Goal: Information Seeking & Learning: Learn about a topic

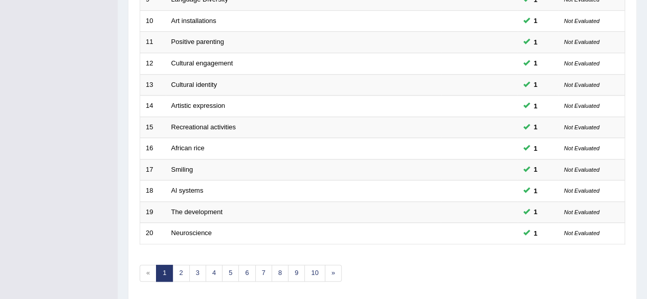
scroll to position [373, 0]
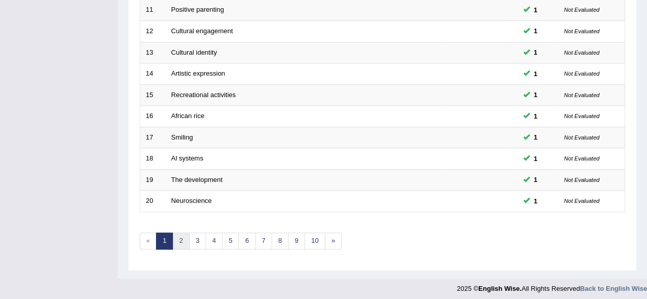
click at [175, 236] on link "2" at bounding box center [180, 241] width 17 height 17
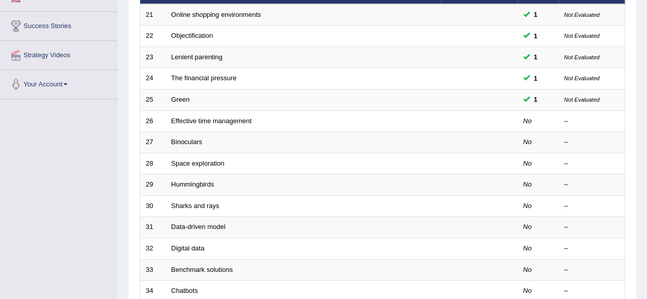
scroll to position [156, 0]
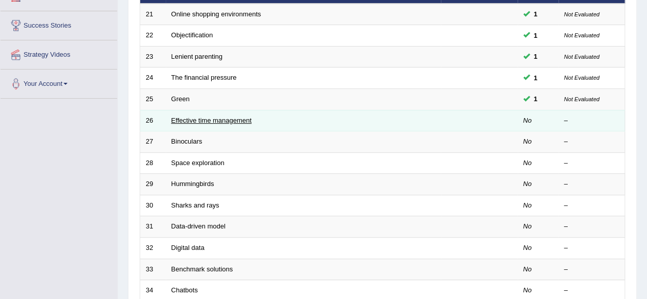
click at [212, 119] on link "Effective time management" at bounding box center [211, 121] width 80 height 8
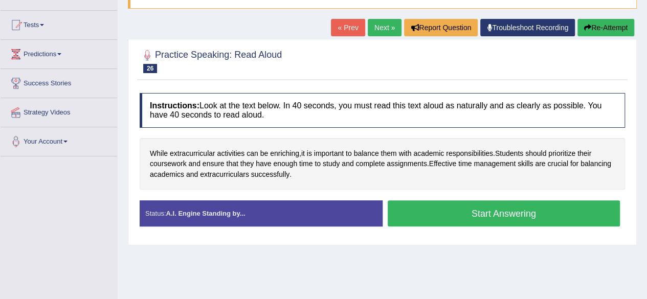
scroll to position [104, 0]
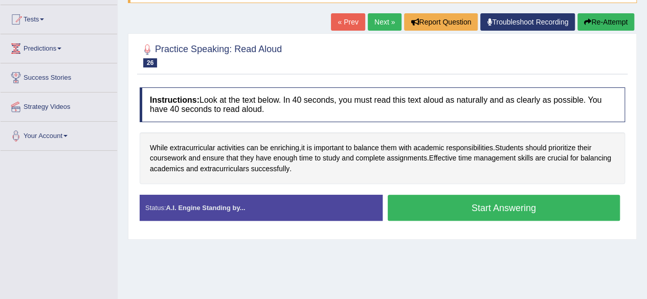
click at [500, 208] on button "Start Answering" at bounding box center [503, 208] width 233 height 26
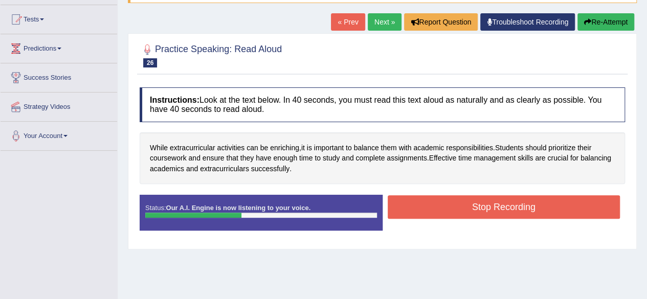
click at [500, 208] on button "Stop Recording" at bounding box center [503, 207] width 233 height 24
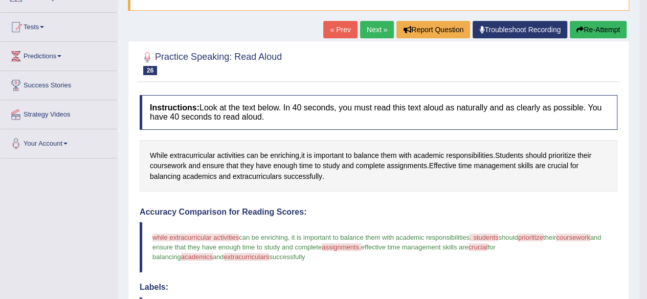
scroll to position [96, 0]
click at [377, 34] on link "Next »" at bounding box center [377, 29] width 34 height 17
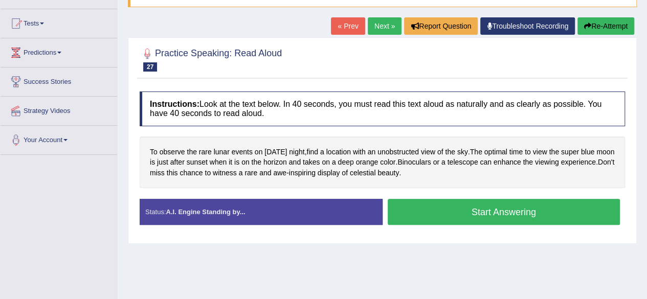
drag, startPoint x: 149, startPoint y: 105, endPoint x: 173, endPoint y: 112, distance: 25.1
click at [173, 112] on h4 "Instructions: Look at the text below. In 40 seconds, you must read this text al…" at bounding box center [382, 108] width 485 height 34
drag, startPoint x: 261, startPoint y: 112, endPoint x: 222, endPoint y: 96, distance: 41.9
click at [222, 96] on h4 "Instructions: Look at the text below. In 40 seconds, you must read this text al…" at bounding box center [382, 108] width 485 height 34
drag, startPoint x: 147, startPoint y: 100, endPoint x: 280, endPoint y: 119, distance: 133.7
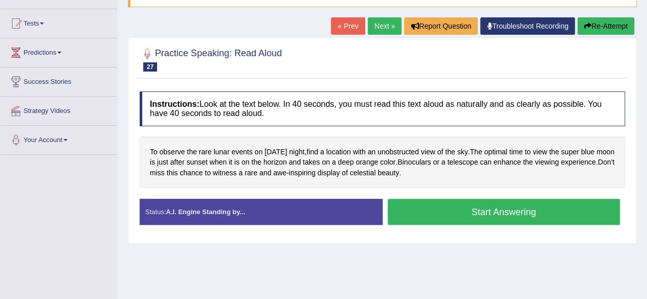
click at [280, 119] on h4 "Instructions: Look at the text below. In 40 seconds, you must read this text al…" at bounding box center [382, 108] width 485 height 34
drag, startPoint x: 147, startPoint y: 56, endPoint x: 163, endPoint y: 55, distance: 15.4
click at [163, 55] on h2 "Practice Speaking: Read Aloud 27 Binoculars" at bounding box center [211, 59] width 142 height 26
click at [149, 50] on div at bounding box center [147, 53] width 15 height 15
click at [145, 51] on div at bounding box center [147, 53] width 15 height 15
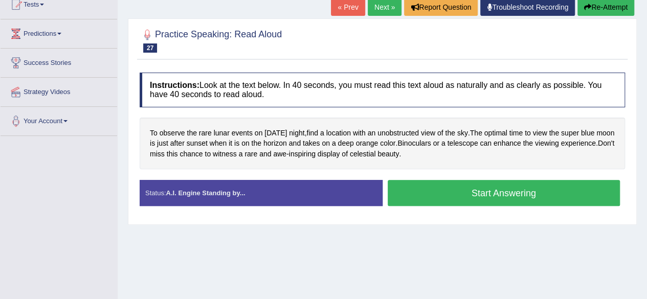
scroll to position [120, 0]
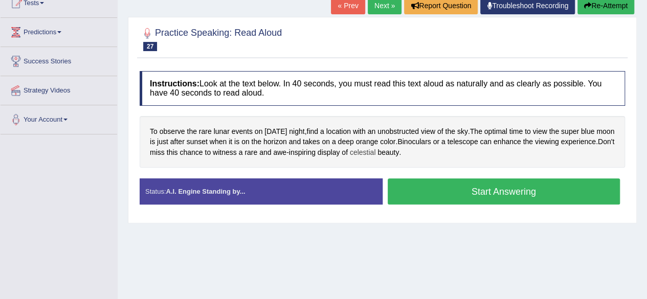
click at [376, 154] on span "celestial" at bounding box center [363, 152] width 26 height 11
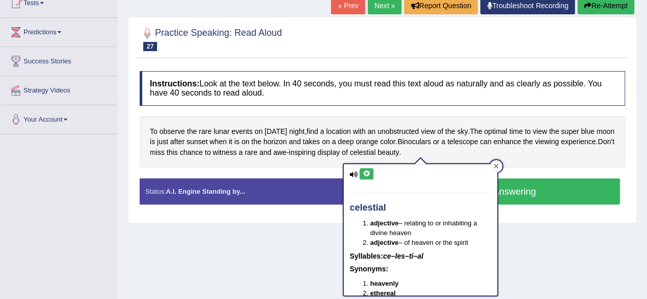
click at [499, 164] on div at bounding box center [496, 166] width 12 height 12
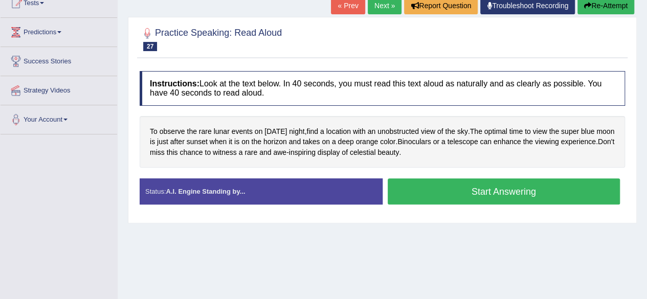
click at [490, 188] on button "Start Answering" at bounding box center [503, 191] width 233 height 26
click at [497, 193] on button "Start Answering" at bounding box center [503, 191] width 233 height 26
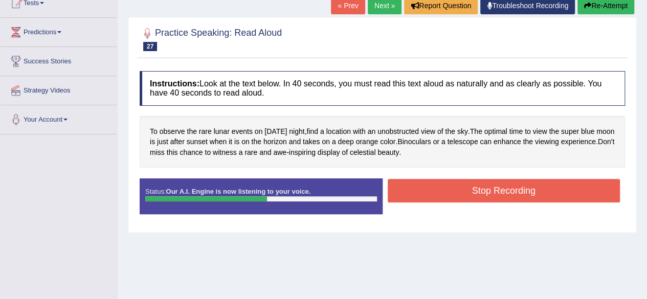
click at [497, 193] on button "Stop Recording" at bounding box center [503, 191] width 233 height 24
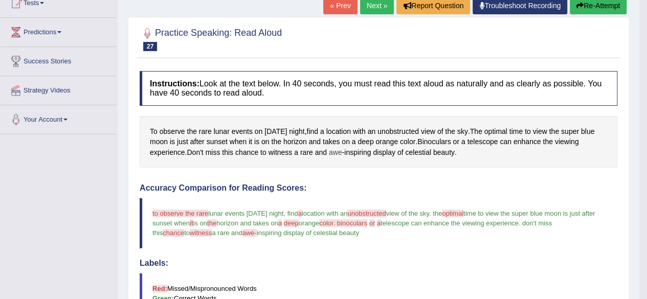
click at [338, 151] on span "awe" at bounding box center [335, 152] width 13 height 11
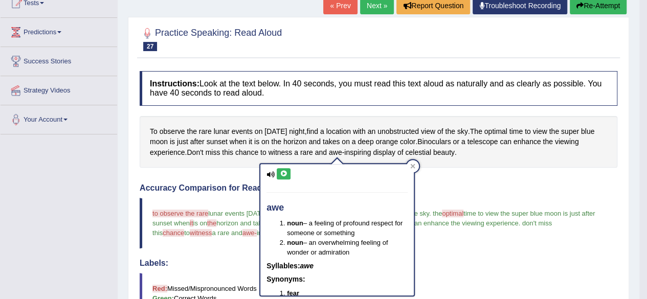
click at [285, 176] on button at bounding box center [284, 173] width 14 height 11
click at [411, 167] on icon at bounding box center [412, 166] width 5 height 5
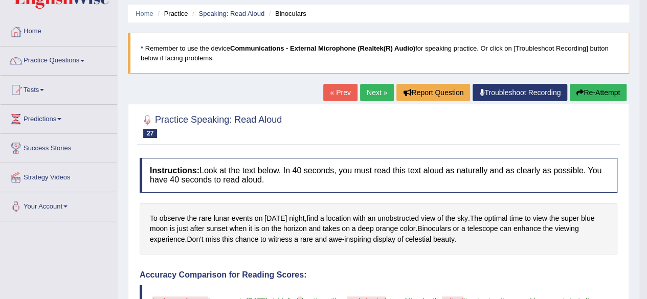
scroll to position [31, 0]
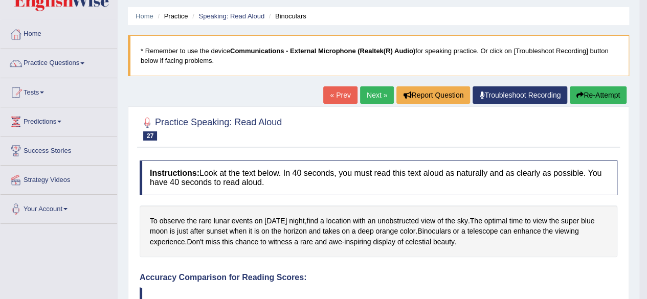
click at [385, 96] on link "Next »" at bounding box center [377, 94] width 34 height 17
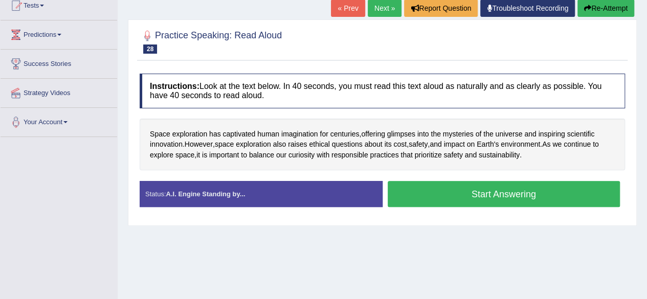
click at [480, 199] on button "Start Answering" at bounding box center [503, 194] width 233 height 26
click at [478, 195] on button "Start Answering" at bounding box center [503, 194] width 233 height 26
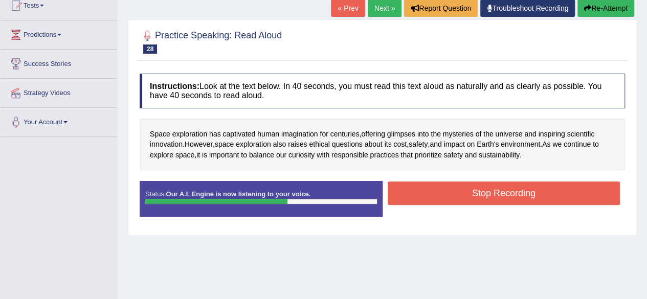
click at [484, 192] on button "Stop Recording" at bounding box center [503, 193] width 233 height 24
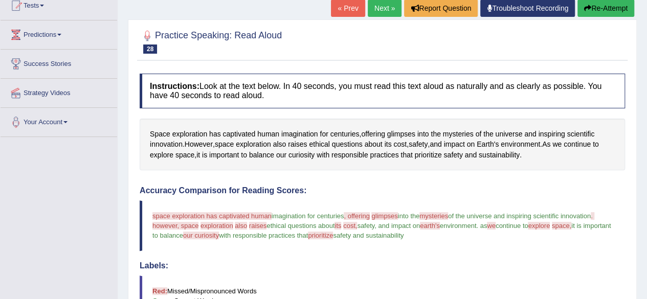
click at [646, 96] on html "Toggle navigation Home Practice Questions Speaking Practice Read Aloud Repeat S…" at bounding box center [323, 31] width 647 height 299
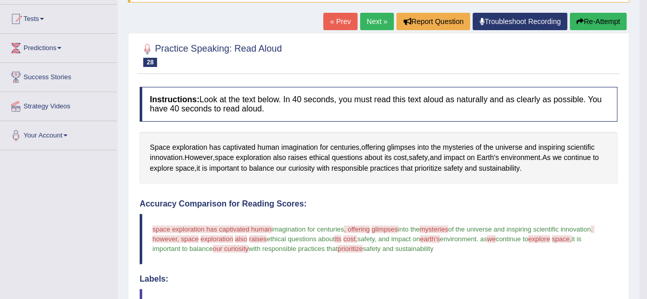
scroll to position [79, 0]
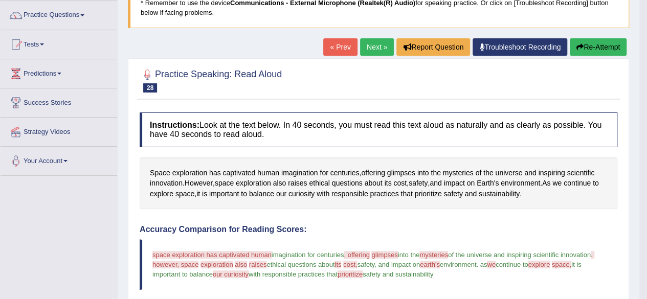
click at [377, 44] on link "Next »" at bounding box center [377, 46] width 34 height 17
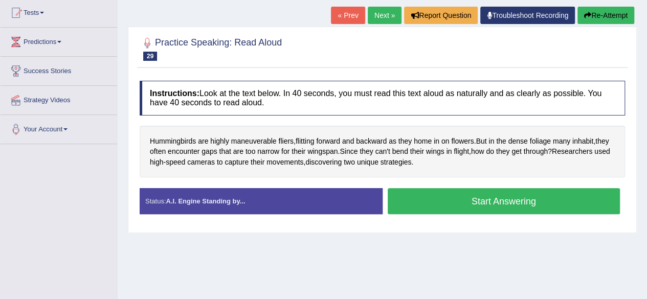
click at [498, 203] on button "Start Answering" at bounding box center [503, 201] width 233 height 26
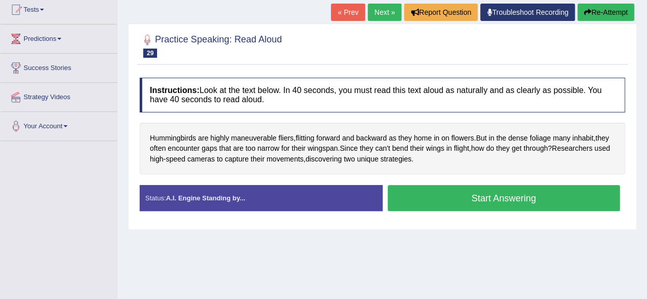
click at [473, 204] on button "Start Answering" at bounding box center [503, 198] width 233 height 26
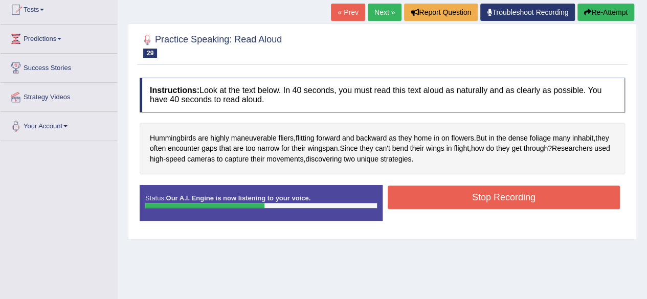
click at [473, 204] on button "Stop Recording" at bounding box center [503, 198] width 233 height 24
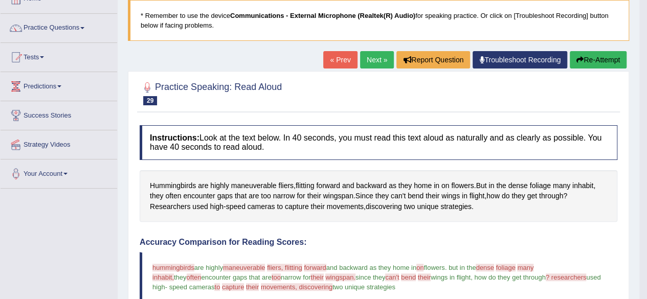
scroll to position [15, 0]
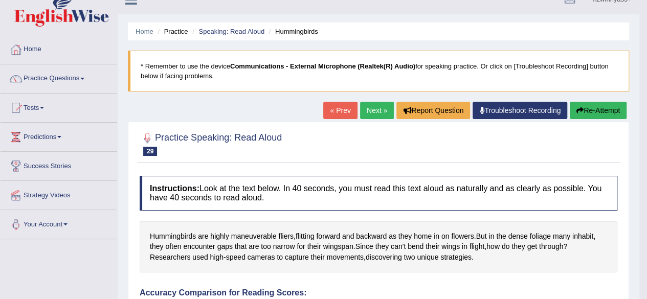
click at [372, 107] on link "Next »" at bounding box center [377, 110] width 34 height 17
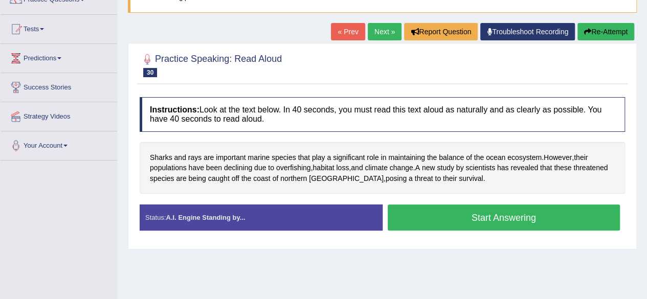
click at [479, 216] on button "Start Answering" at bounding box center [503, 217] width 233 height 26
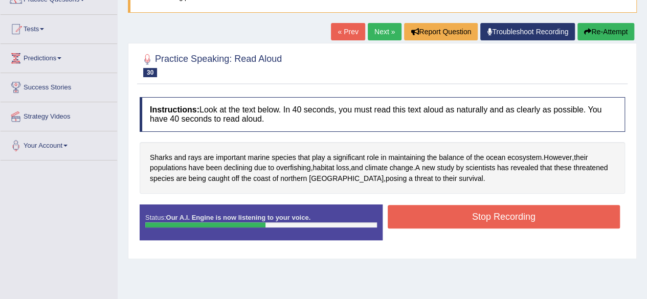
click at [479, 216] on button "Stop Recording" at bounding box center [503, 217] width 233 height 24
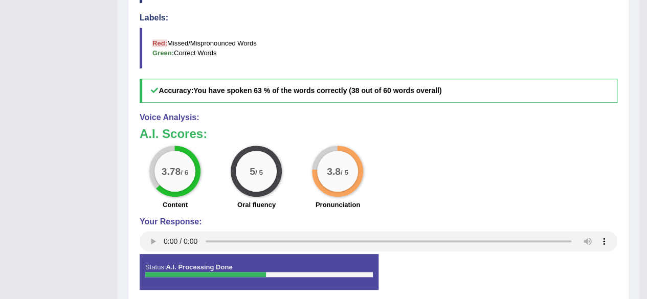
scroll to position [381, 0]
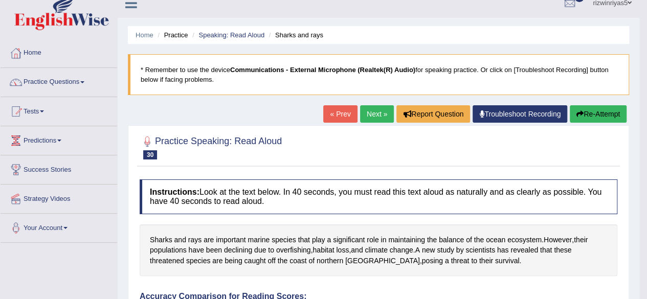
scroll to position [0, 0]
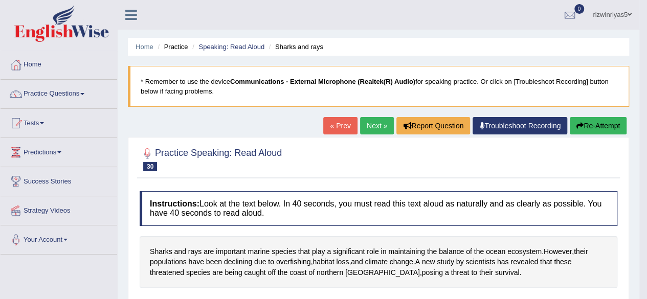
click at [377, 121] on link "Next »" at bounding box center [377, 125] width 34 height 17
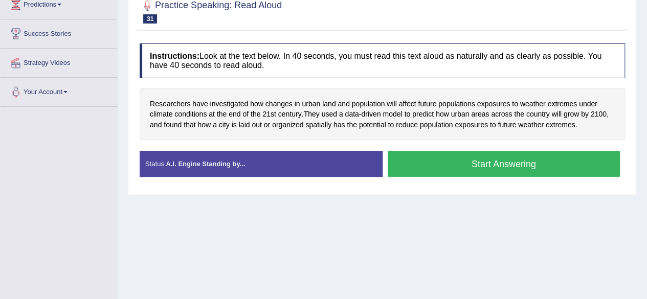
click at [483, 160] on button "Start Answering" at bounding box center [503, 164] width 233 height 26
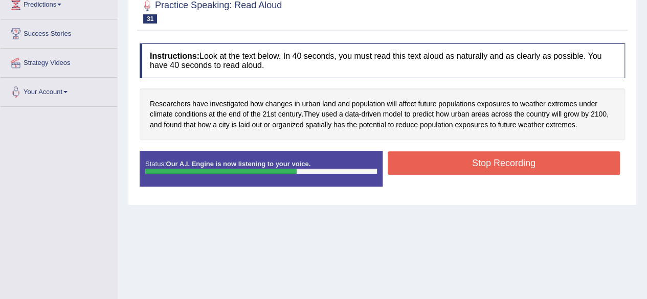
click at [483, 160] on button "Stop Recording" at bounding box center [503, 163] width 233 height 24
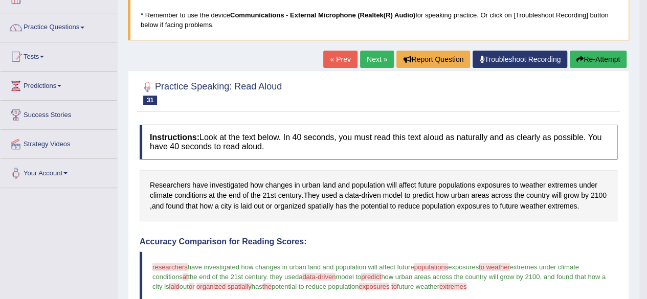
scroll to position [43, 0]
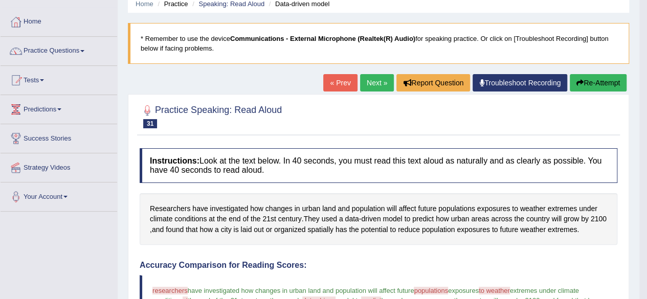
click at [378, 84] on link "Next »" at bounding box center [377, 82] width 34 height 17
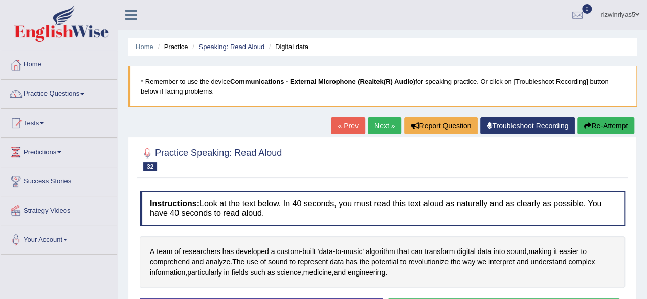
scroll to position [65, 0]
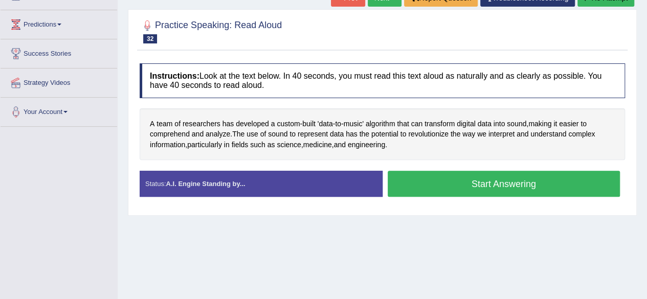
click at [646, 133] on html "Toggle navigation Home Practice Questions Speaking Practice Read Aloud Repeat S…" at bounding box center [323, 21] width 647 height 299
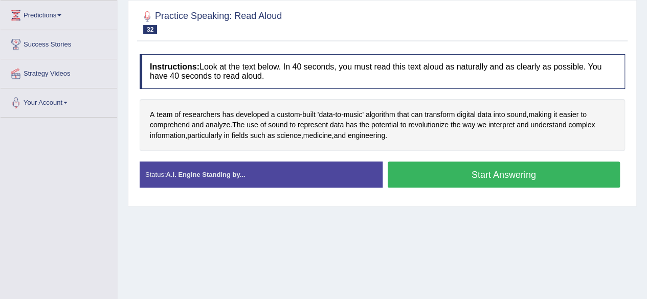
click at [457, 179] on button "Start Answering" at bounding box center [503, 175] width 233 height 26
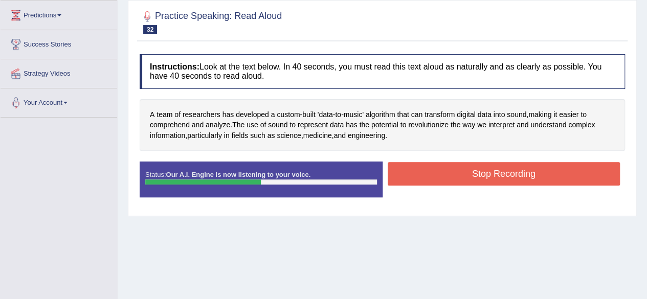
click at [507, 172] on button "Stop Recording" at bounding box center [503, 174] width 233 height 24
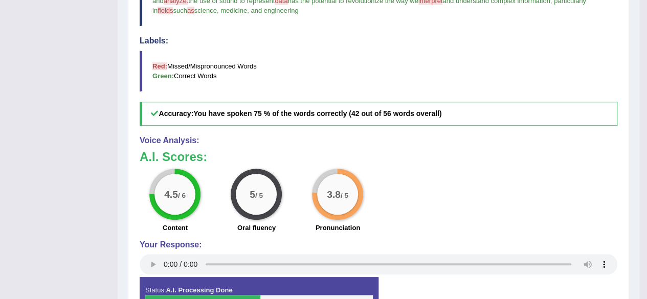
scroll to position [42, 0]
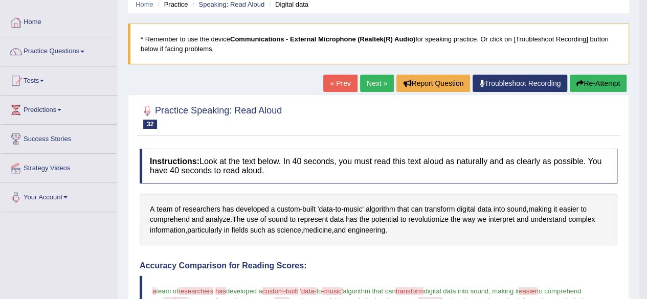
click at [379, 75] on link "Next »" at bounding box center [377, 83] width 34 height 17
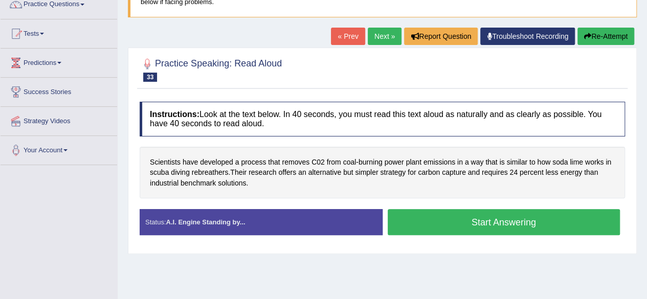
scroll to position [178, 0]
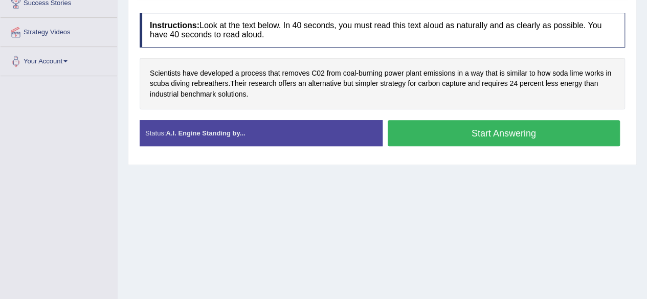
click at [574, 144] on button "Start Answering" at bounding box center [503, 133] width 233 height 26
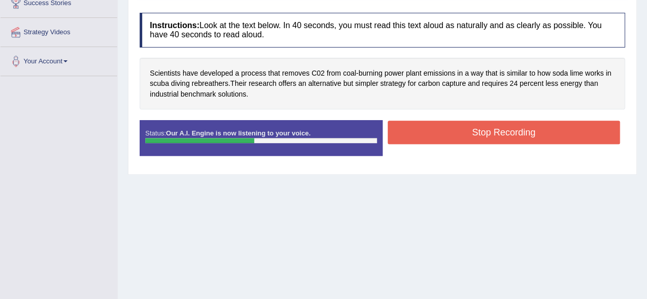
click at [543, 125] on button "Stop Recording" at bounding box center [503, 133] width 233 height 24
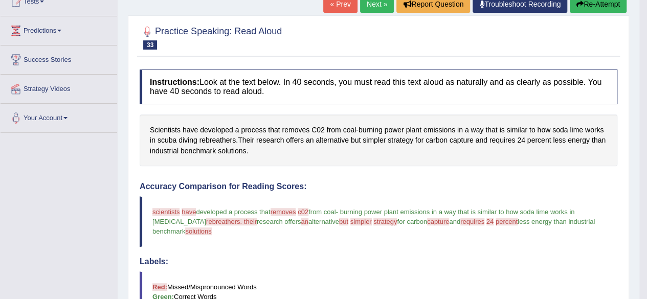
scroll to position [106, 0]
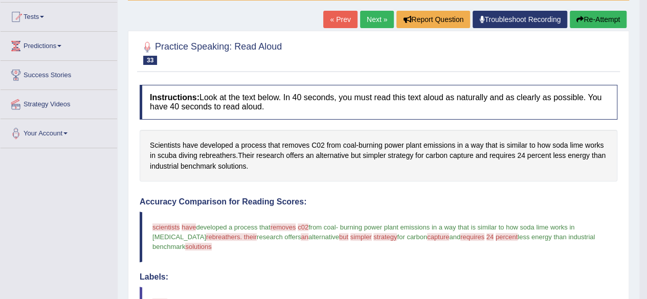
click at [375, 16] on link "Next »" at bounding box center [377, 19] width 34 height 17
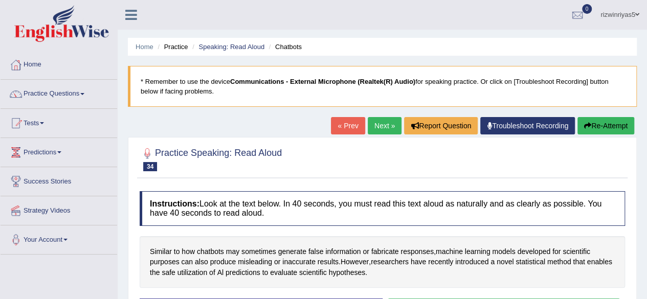
scroll to position [149, 0]
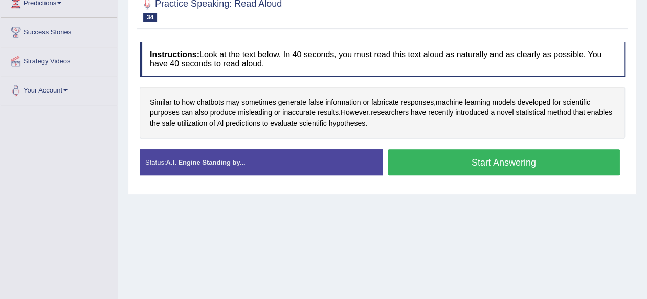
click at [519, 162] on button "Start Answering" at bounding box center [503, 162] width 233 height 26
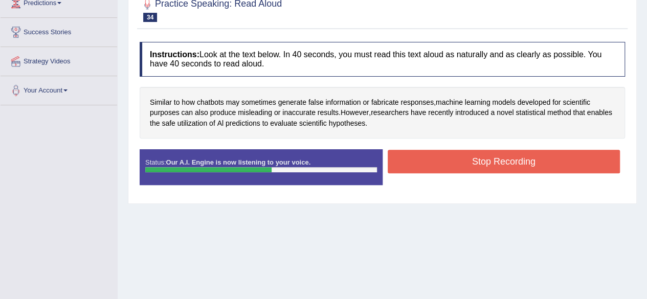
click at [458, 165] on button "Stop Recording" at bounding box center [503, 162] width 233 height 24
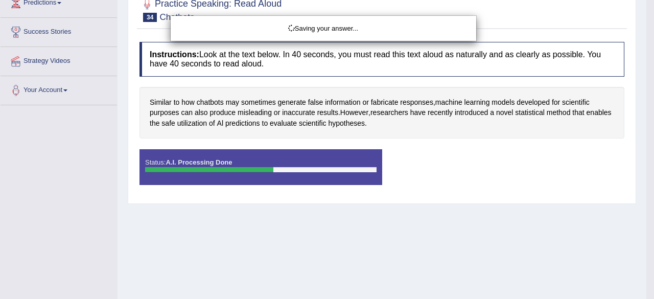
click at [458, 165] on div "Saving your answer..." at bounding box center [327, 149] width 654 height 299
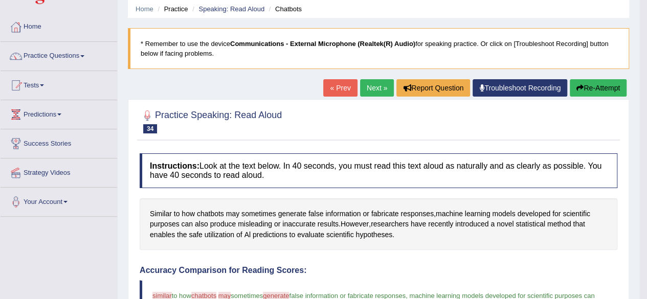
scroll to position [29, 0]
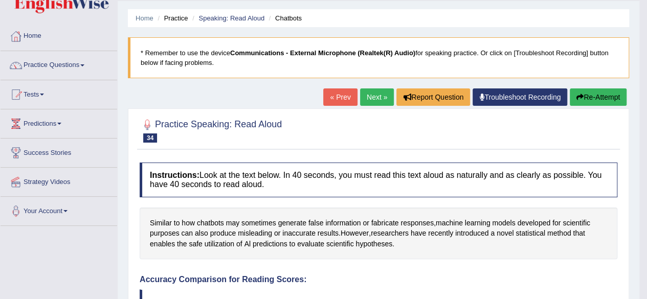
click at [370, 91] on link "Next »" at bounding box center [377, 96] width 34 height 17
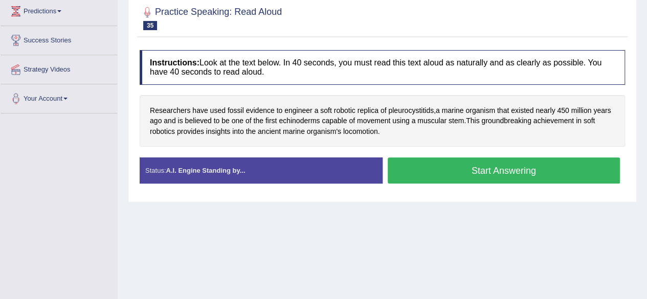
click at [482, 170] on button "Start Answering" at bounding box center [503, 170] width 233 height 26
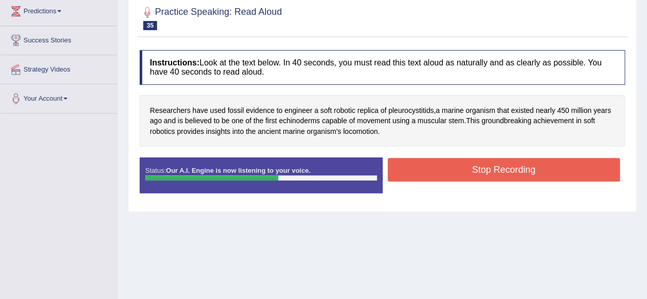
click at [482, 170] on button "Stop Recording" at bounding box center [503, 170] width 233 height 24
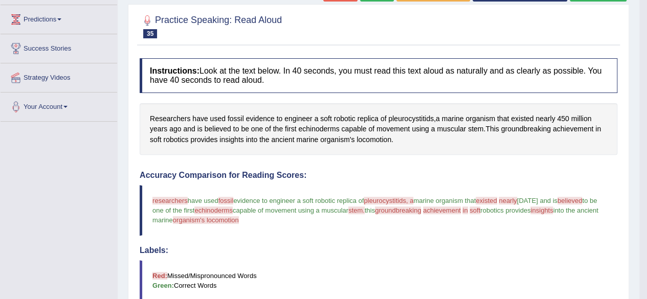
scroll to position [65, 0]
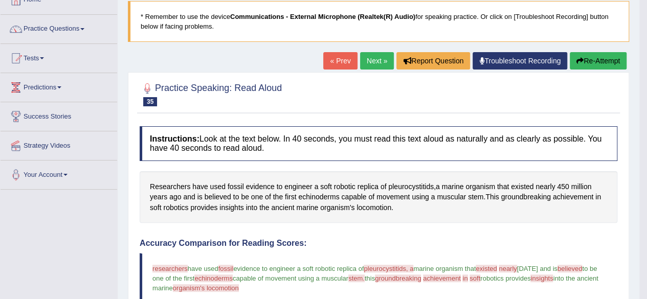
click at [374, 55] on link "Next »" at bounding box center [377, 60] width 34 height 17
